Goal: Navigation & Orientation: Find specific page/section

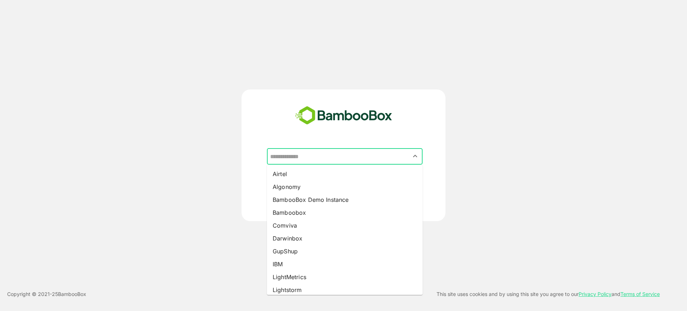
click at [318, 151] on input "text" at bounding box center [344, 157] width 153 height 14
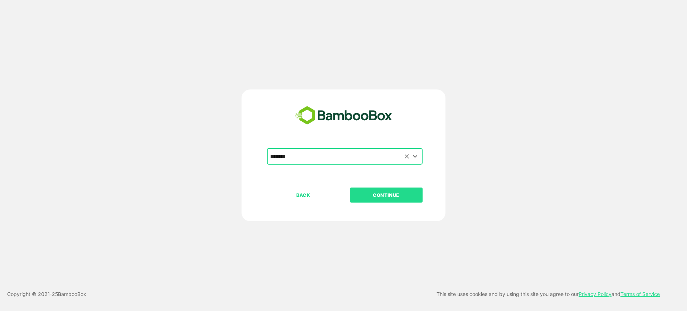
type input "*******"
click at [350, 187] on button "CONTINUE" at bounding box center [386, 194] width 73 height 15
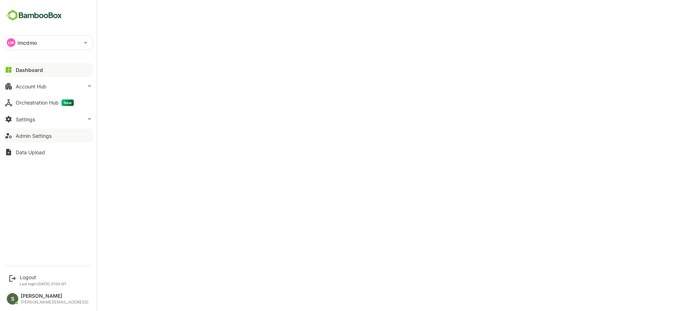
click at [44, 134] on div "Admin Settings" at bounding box center [34, 136] width 36 height 6
click at [47, 75] on button "Dashboard" at bounding box center [48, 70] width 89 height 14
click at [28, 41] on p "lmcdmo" at bounding box center [27, 43] width 19 height 8
click at [167, 200] on div at bounding box center [343, 155] width 687 height 311
click at [42, 87] on div "Account Hub" at bounding box center [31, 86] width 31 height 6
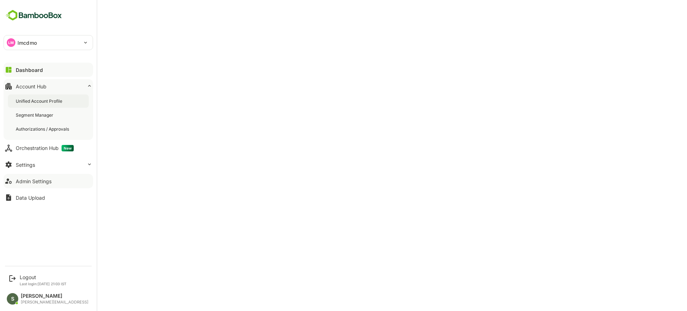
click at [45, 102] on div "Unified Account Profile" at bounding box center [40, 101] width 48 height 6
